Goal: Communication & Community: Answer question/provide support

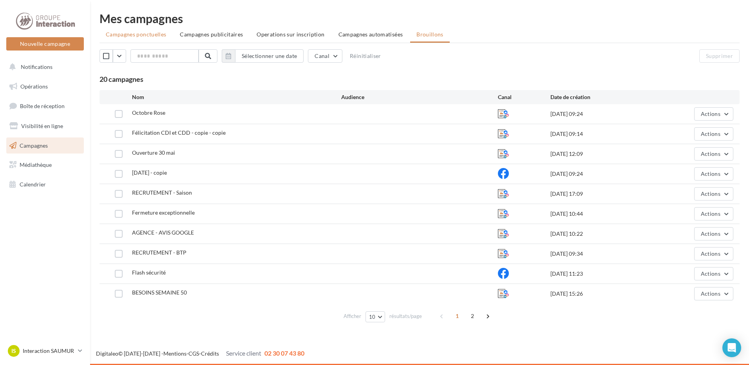
click at [121, 31] on span "Campagnes ponctuelles" at bounding box center [136, 34] width 60 height 7
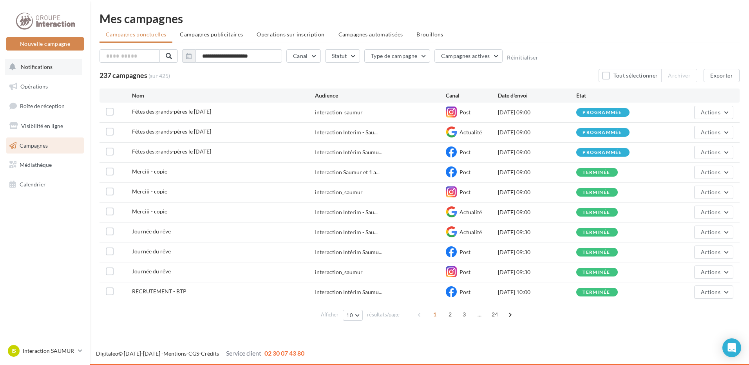
click at [50, 65] on span "Notifications" at bounding box center [37, 66] width 32 height 7
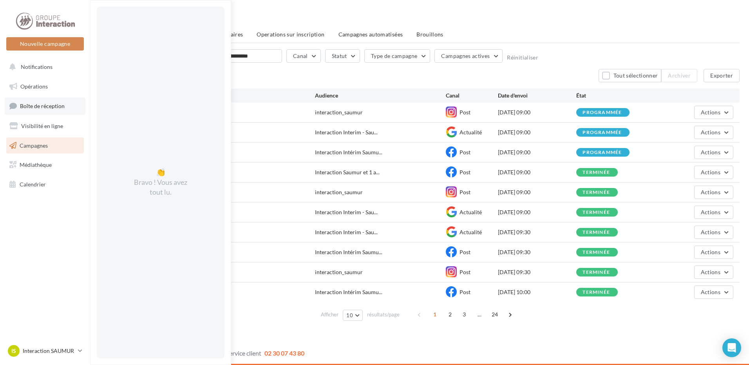
click at [51, 108] on span "Boîte de réception" at bounding box center [42, 106] width 45 height 7
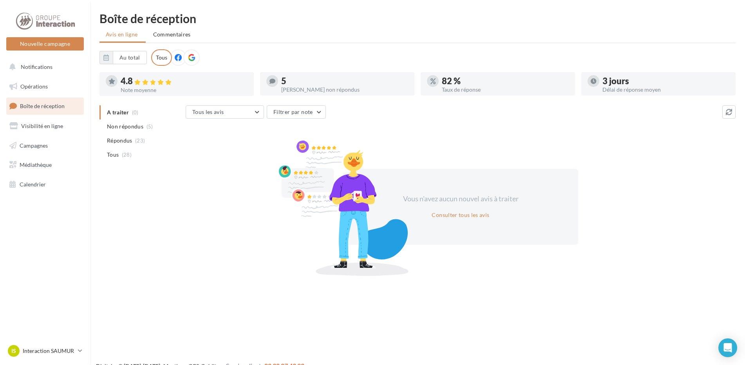
click at [183, 36] on span "Commentaires" at bounding box center [172, 34] width 38 height 7
